Goal: Task Accomplishment & Management: Manage account settings

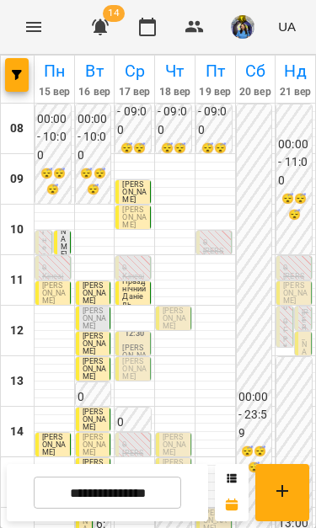
scroll to position [42, 0]
click at [142, 357] on span "[PERSON_NAME]" at bounding box center [134, 369] width 24 height 24
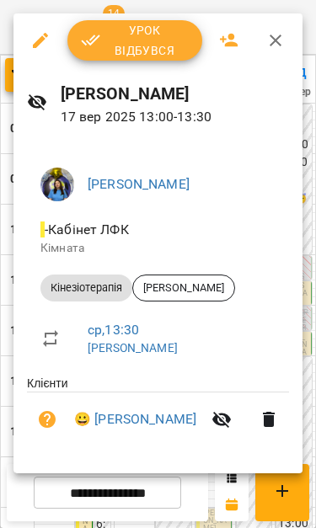
click at [168, 44] on span "Урок відбувся" at bounding box center [135, 40] width 108 height 40
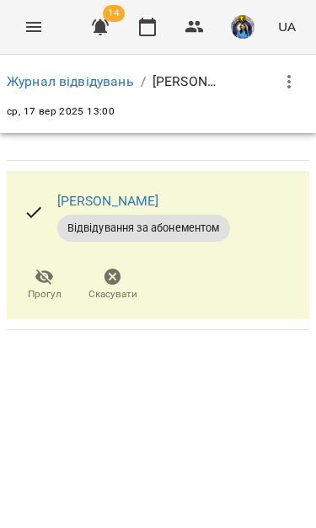
click at [29, 27] on icon "Menu" at bounding box center [33, 27] width 15 height 10
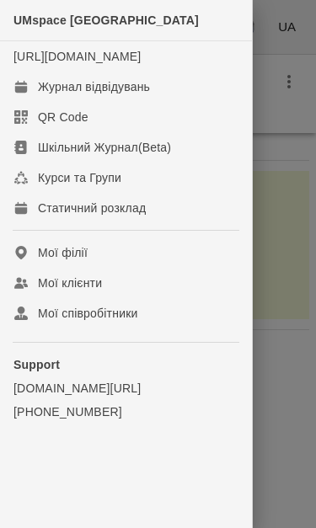
click at [141, 95] on div "Журнал відвідувань" at bounding box center [94, 86] width 112 height 17
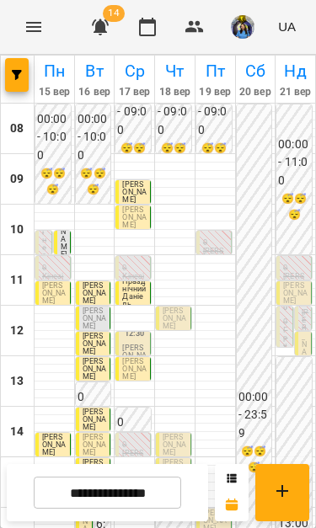
scroll to position [235, 0]
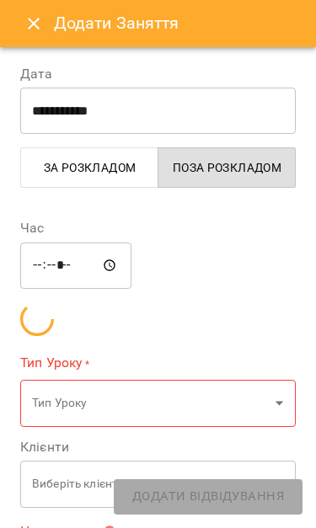
type input "**********"
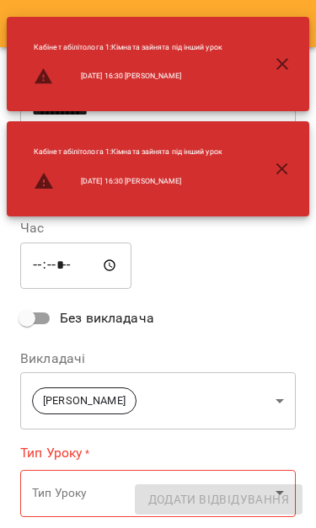
click at [287, 170] on icon "button" at bounding box center [282, 169] width 20 height 20
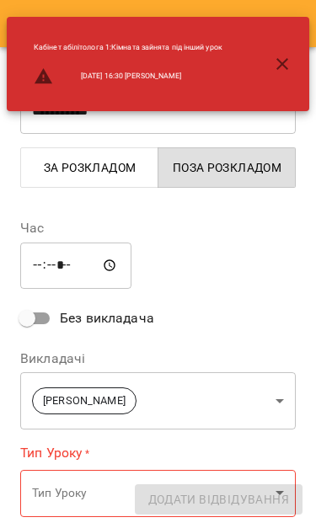
click at [288, 36] on div "Кабінет абілітолога 1 : Кімната зайнята під інший урок 2025-09-21 16:30 Ігнатен…" at bounding box center [158, 64] width 302 height 94
click at [280, 55] on icon "button" at bounding box center [282, 64] width 20 height 20
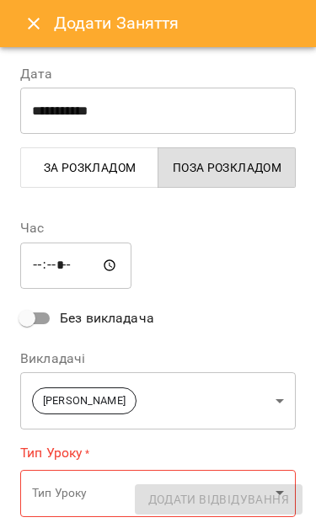
click at [20, 15] on button "Close" at bounding box center [33, 23] width 40 height 40
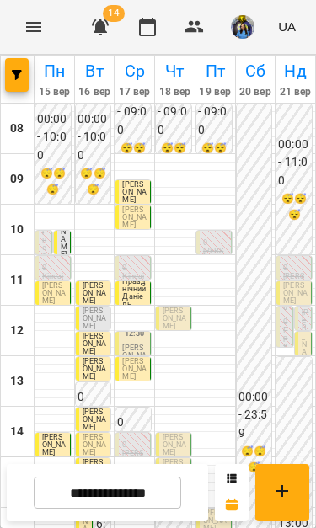
click at [20, 14] on button "Menu" at bounding box center [33, 27] width 40 height 40
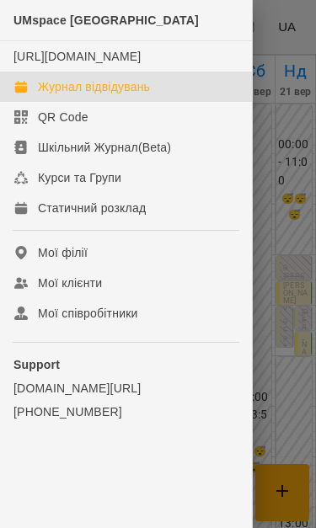
click at [283, 301] on div at bounding box center [158, 264] width 316 height 528
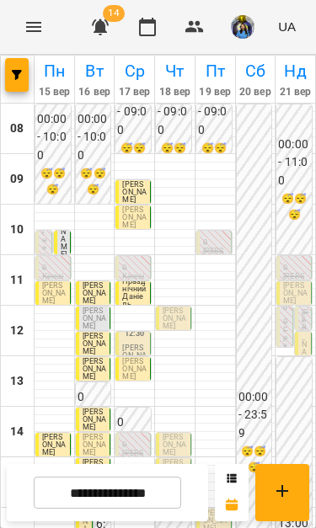
scroll to position [140, 0]
